Goal: Task Accomplishment & Management: Use online tool/utility

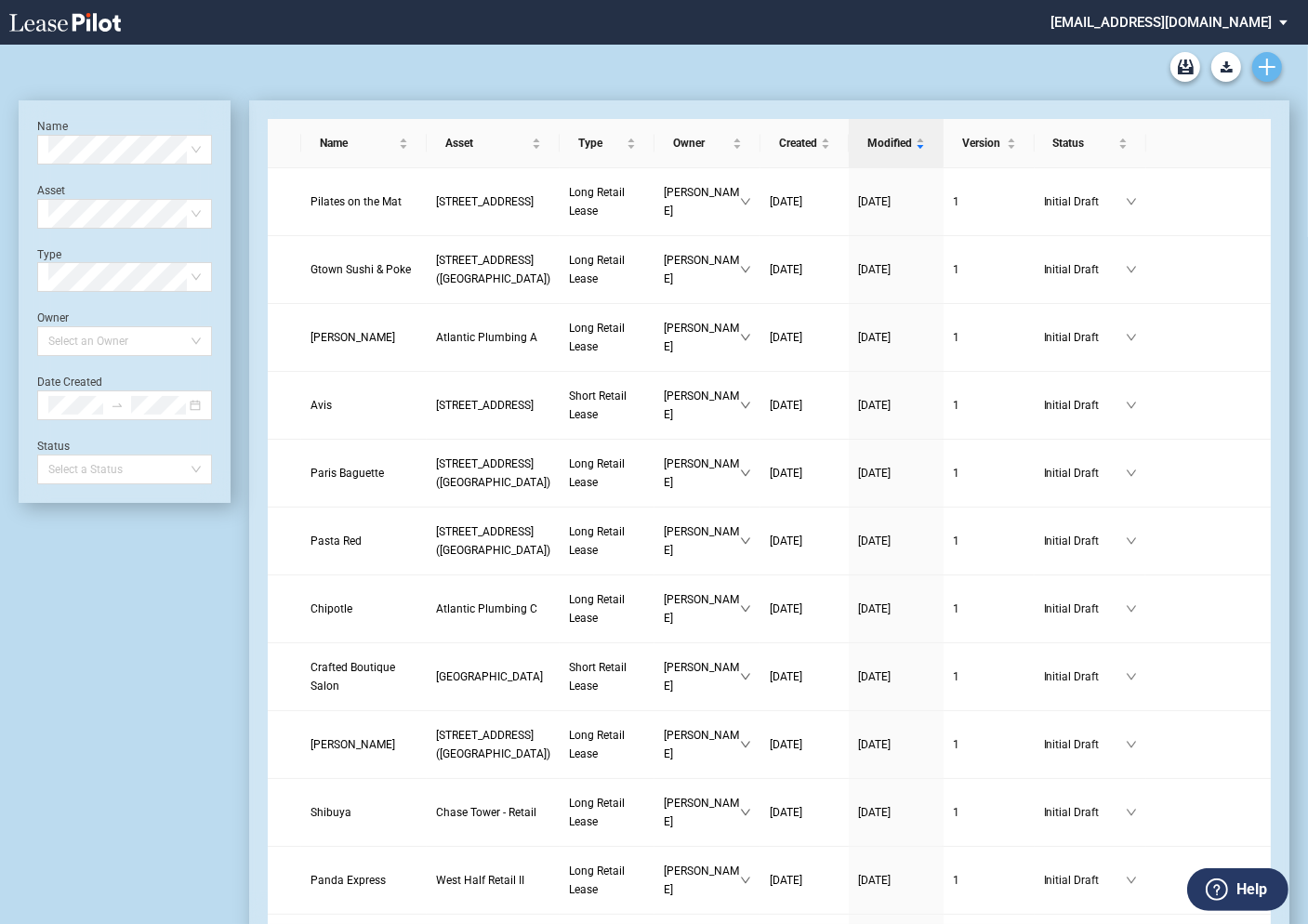
click at [1269, 67] on use "Create new document" at bounding box center [1266, 67] width 16 height 16
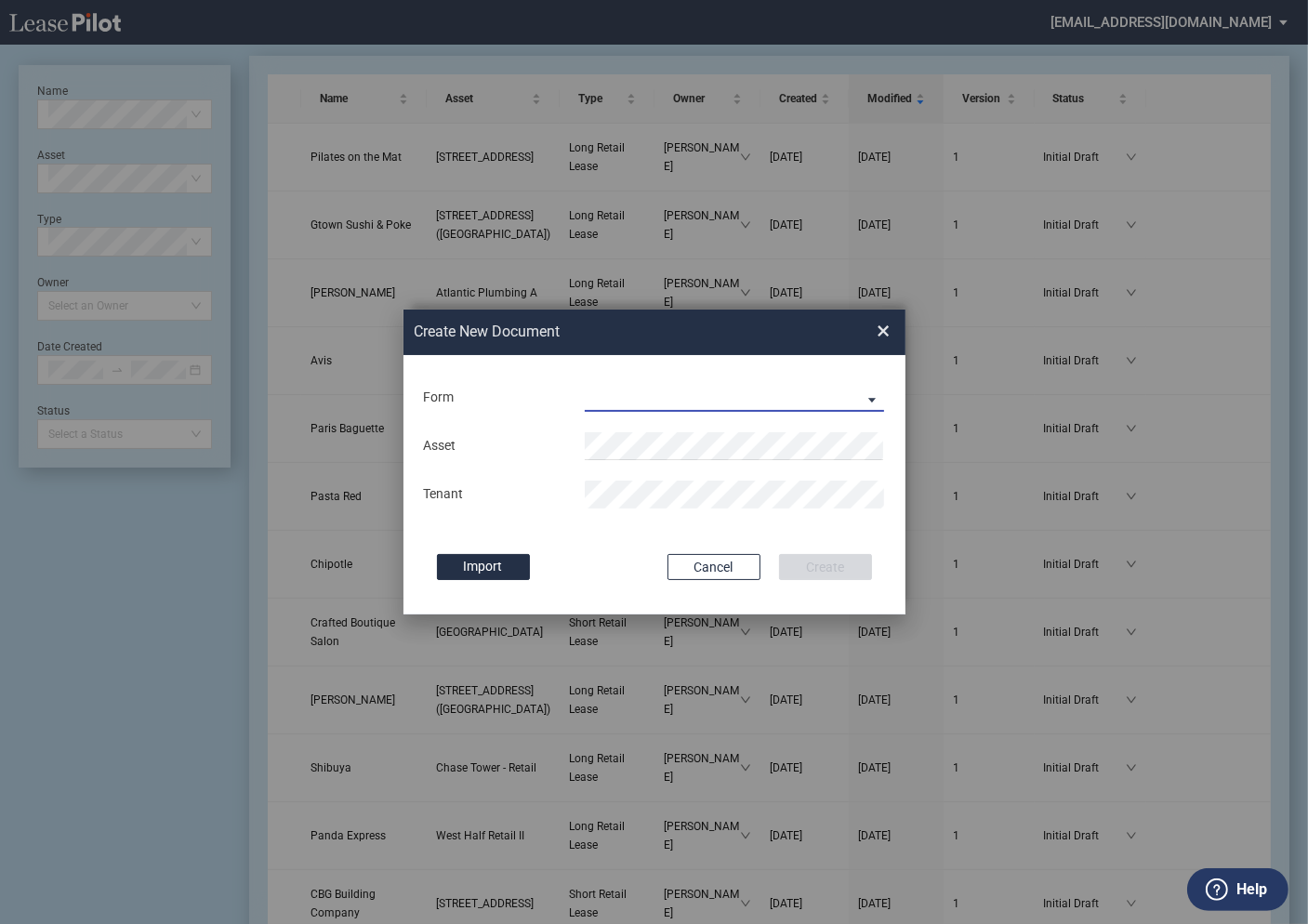
click at [631, 398] on md-select "Long Retail Lease Short Retail Lease" at bounding box center [735, 397] width 301 height 28
click at [517, 365] on md-backdrop at bounding box center [654, 484] width 1308 height 968
click at [889, 332] on span "×" at bounding box center [884, 332] width 13 height 30
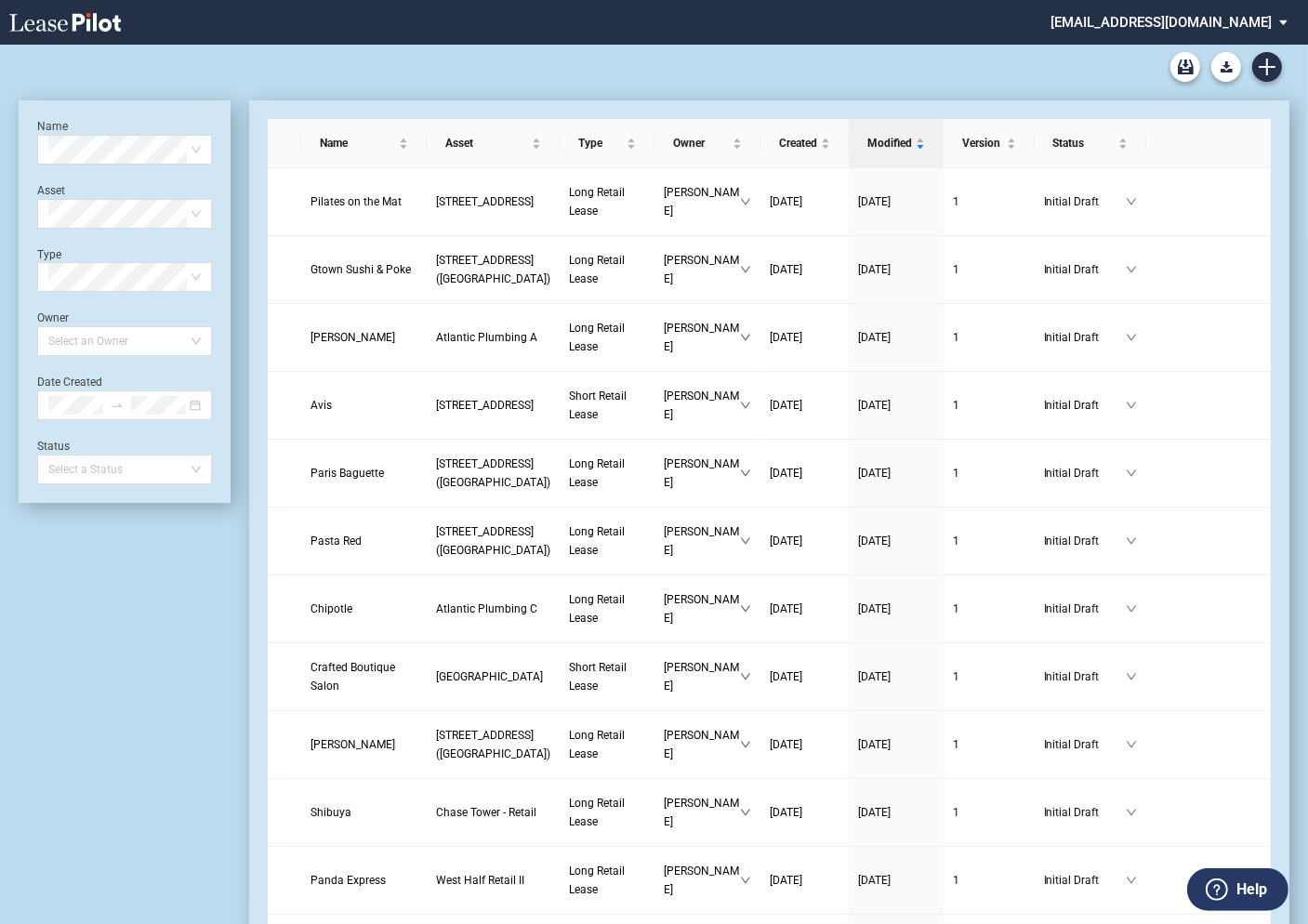
click at [1199, 22] on md-select "jbg@leasepilot.co Change Password 2-Factor Authentication Form Management Build…" at bounding box center [1177, 20] width 255 height 42
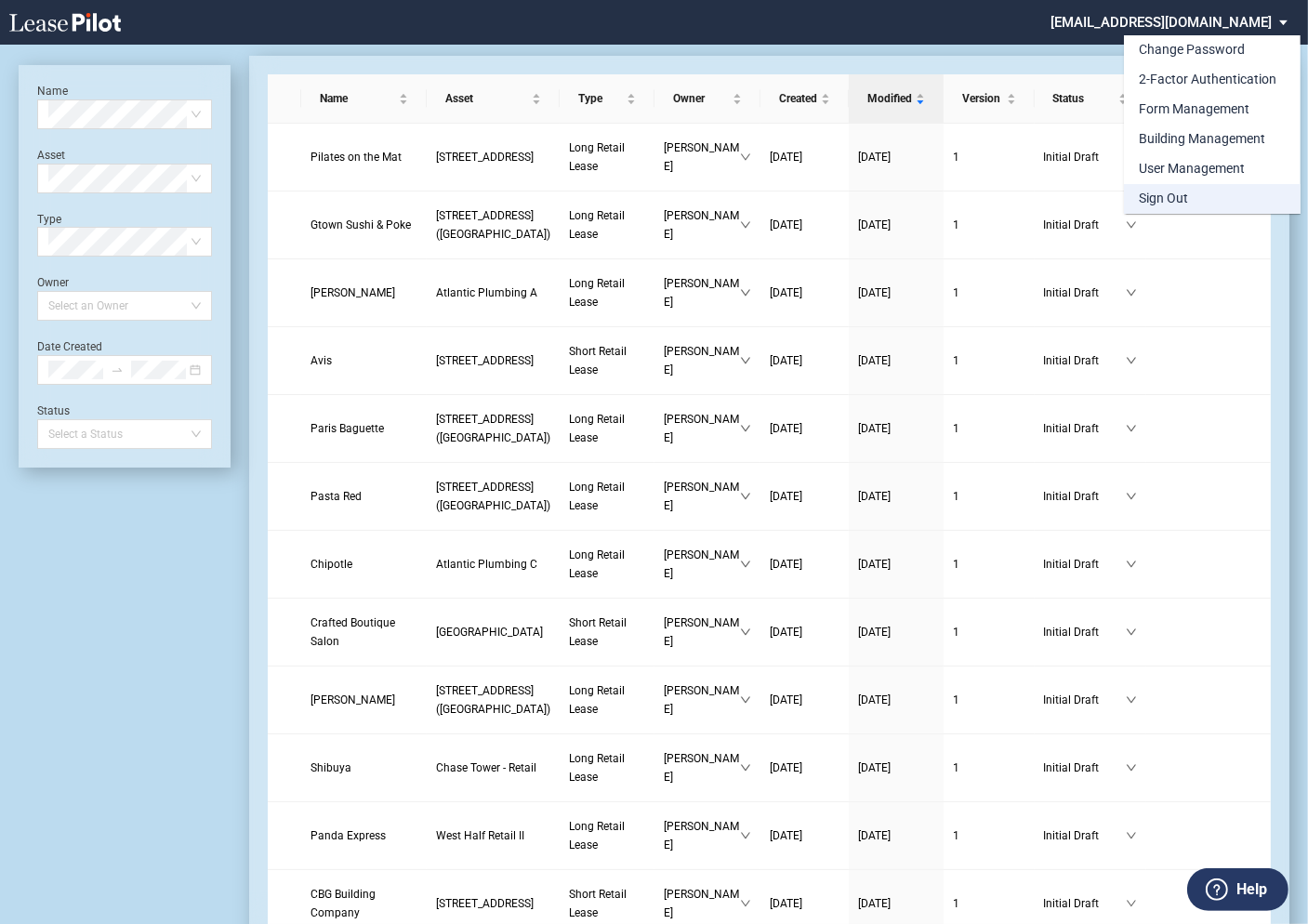
click at [1145, 195] on div "Sign Out" at bounding box center [1163, 198] width 49 height 18
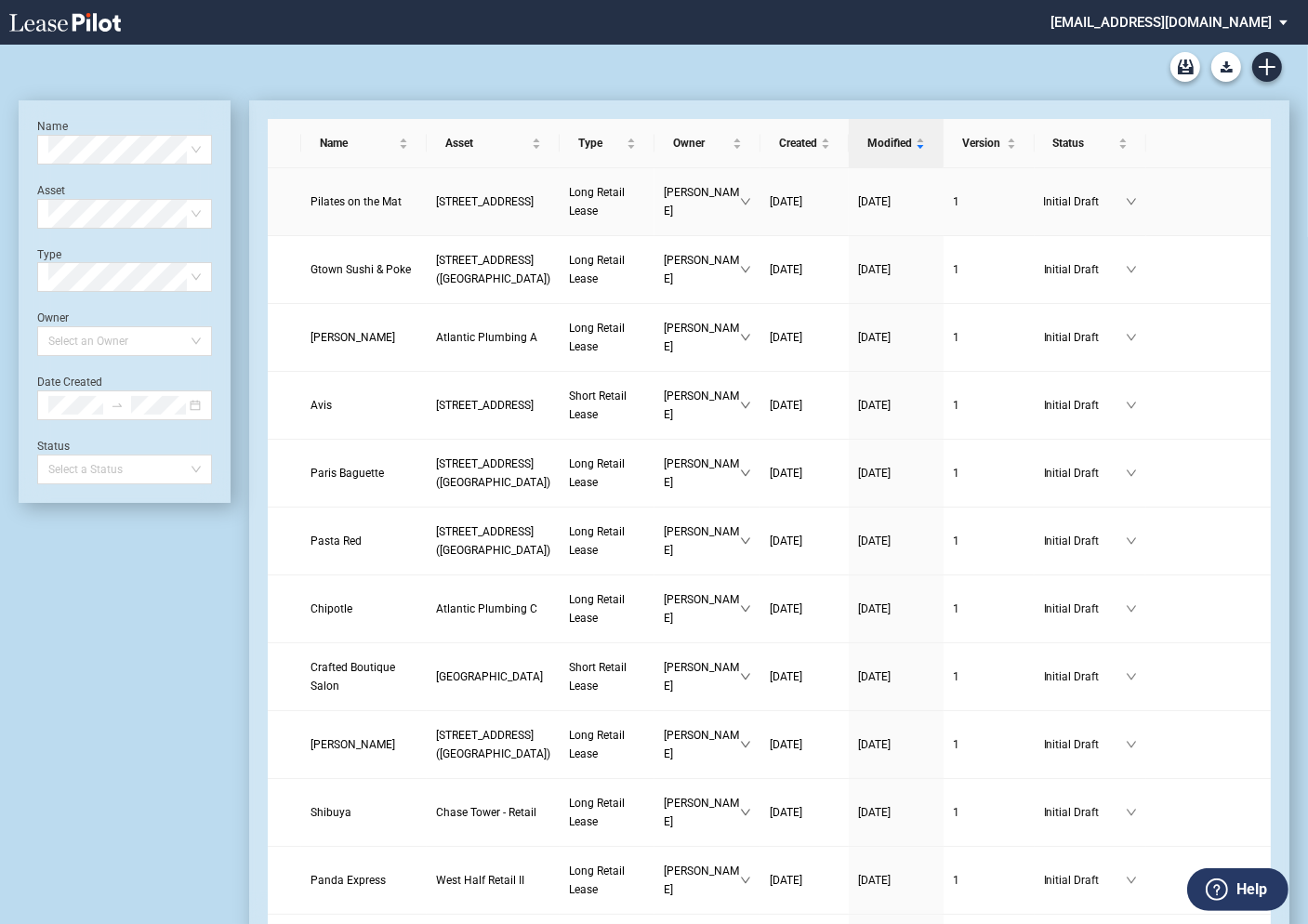
scroll to position [44, 0]
click at [1170, 25] on md-select "jbg@leasepilot.co Change Password 2-Factor Authentication Form Management Build…" at bounding box center [1177, 20] width 255 height 42
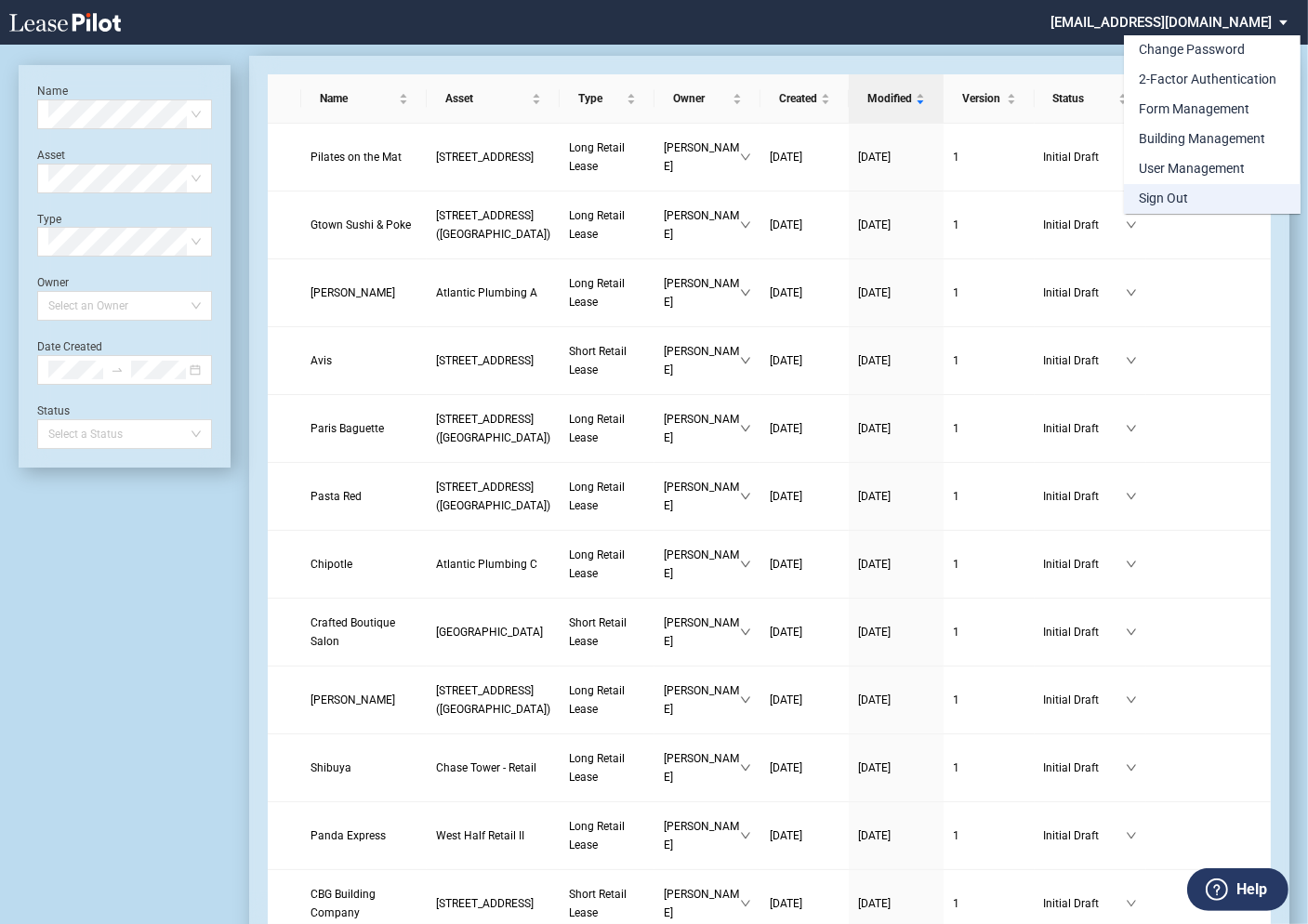
click at [1150, 197] on div "Sign Out" at bounding box center [1163, 198] width 49 height 18
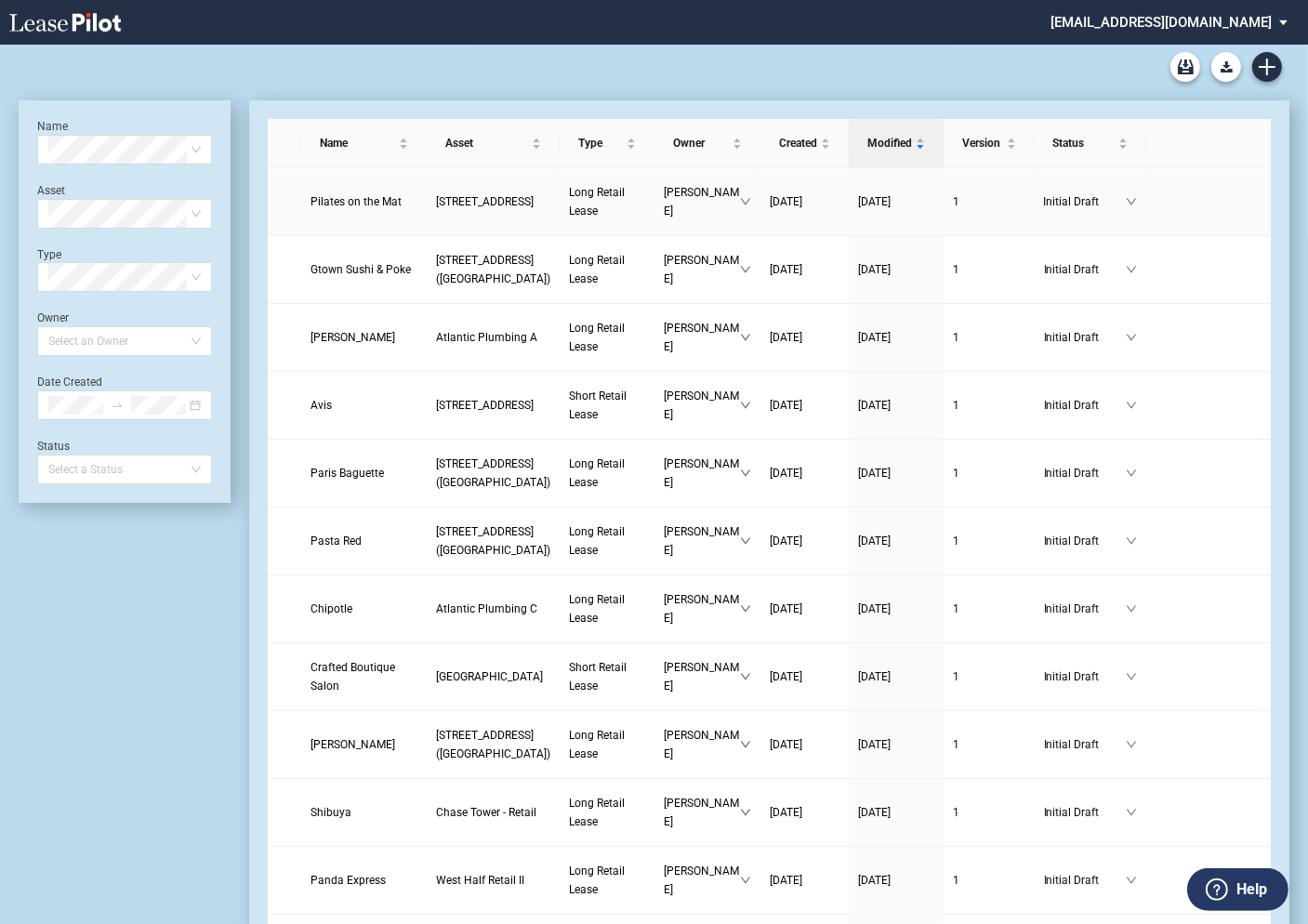
scroll to position [44, 0]
